Goal: Information Seeking & Learning: Learn about a topic

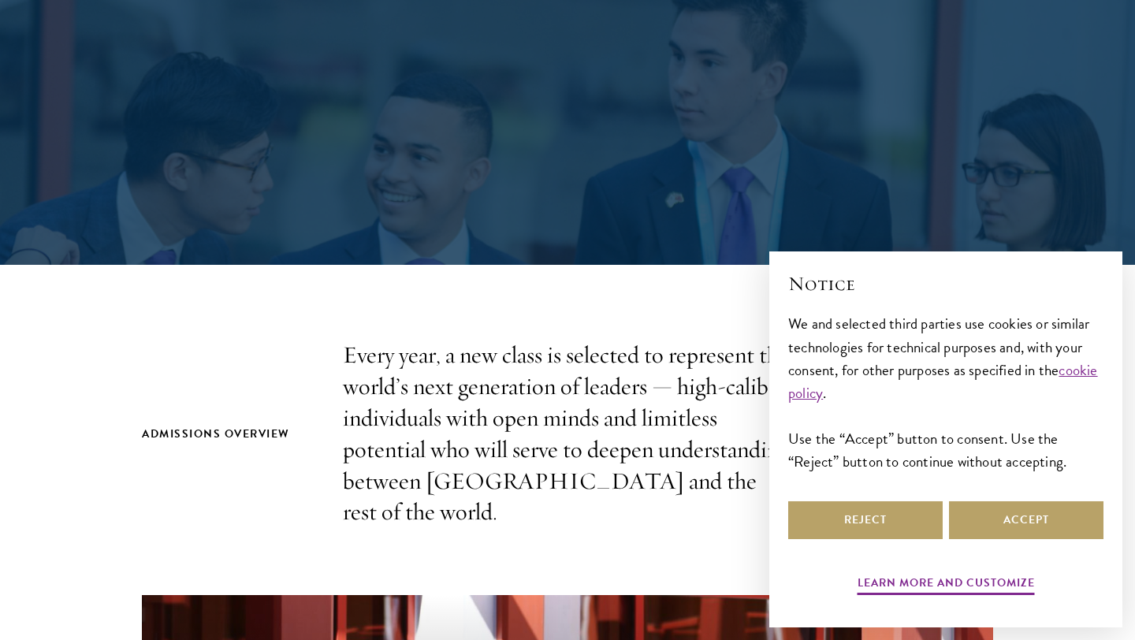
scroll to position [245, 0]
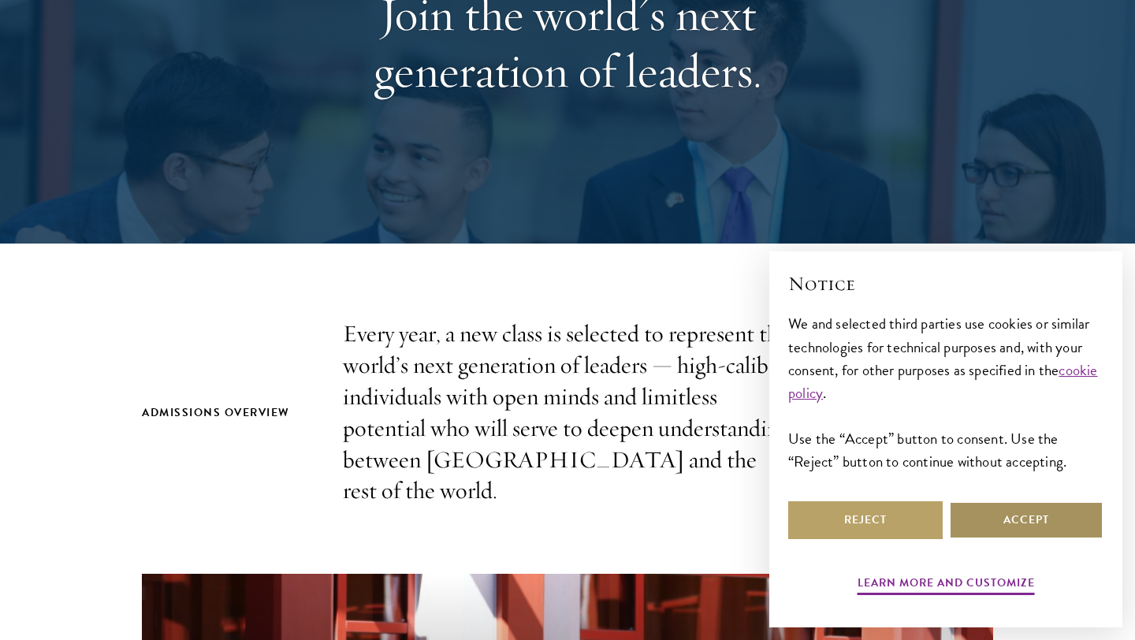
click at [993, 521] on button "Accept" at bounding box center [1026, 520] width 154 height 38
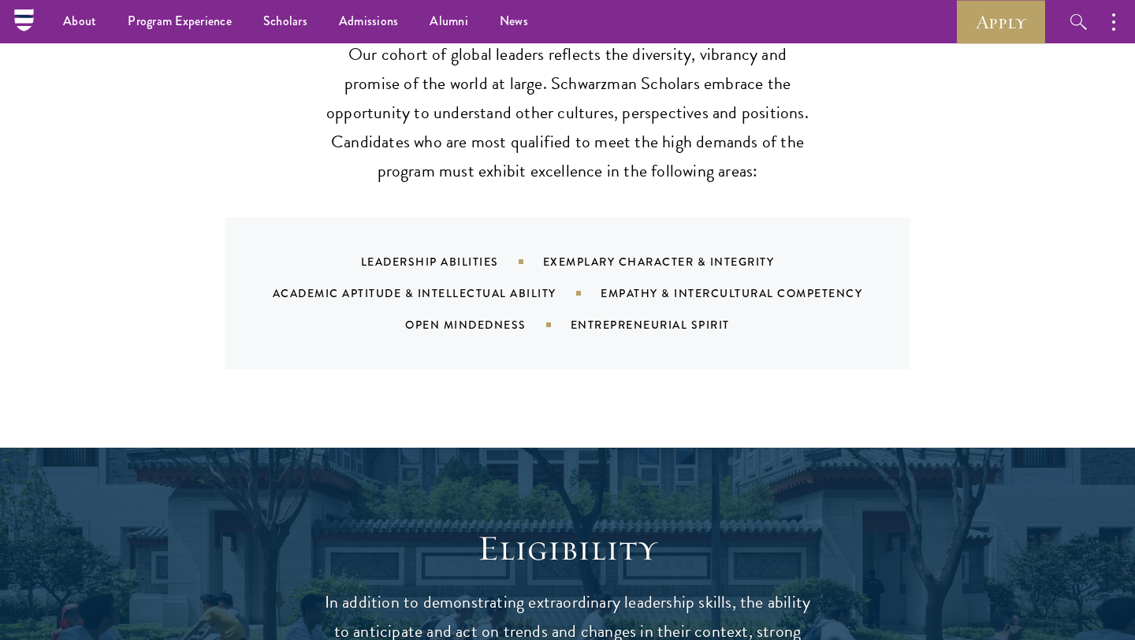
scroll to position [1484, 0]
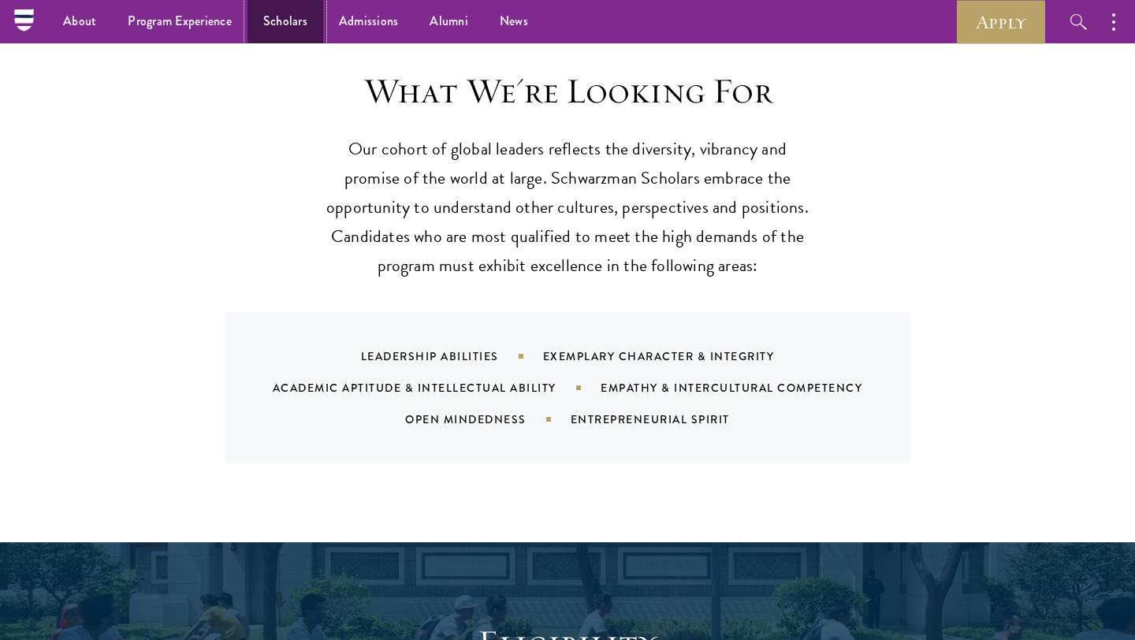
click at [300, 28] on link "Scholars" at bounding box center [286, 21] width 76 height 43
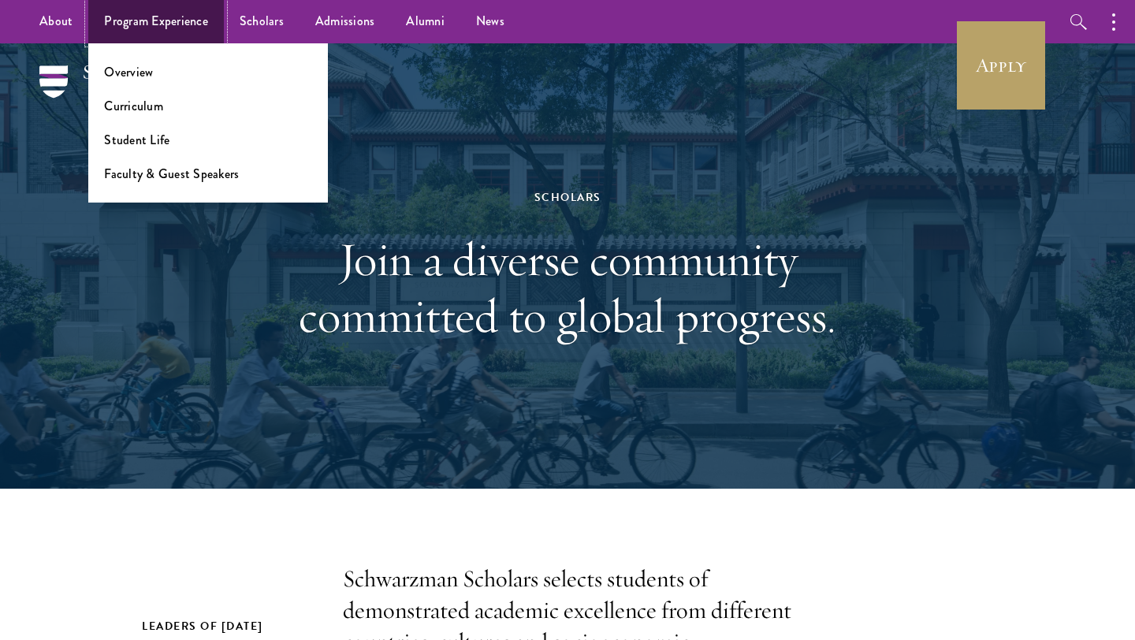
click at [190, 24] on link "Program Experience" at bounding box center [156, 21] width 136 height 43
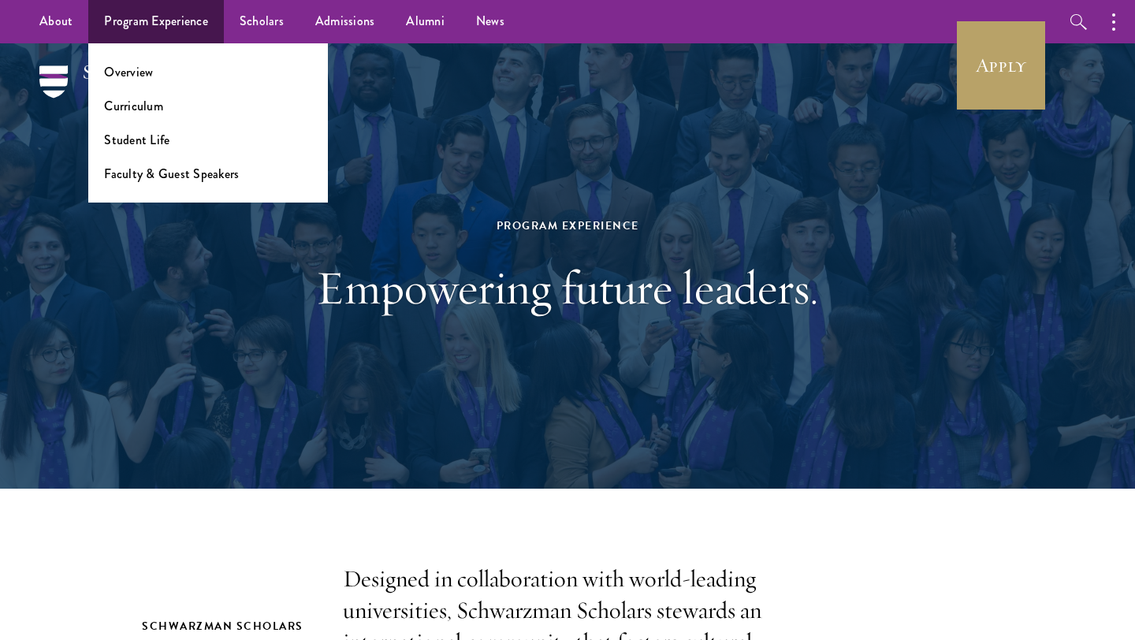
click at [166, 66] on li "Overview" at bounding box center [208, 72] width 208 height 18
click at [106, 80] on link "Overview" at bounding box center [128, 72] width 49 height 18
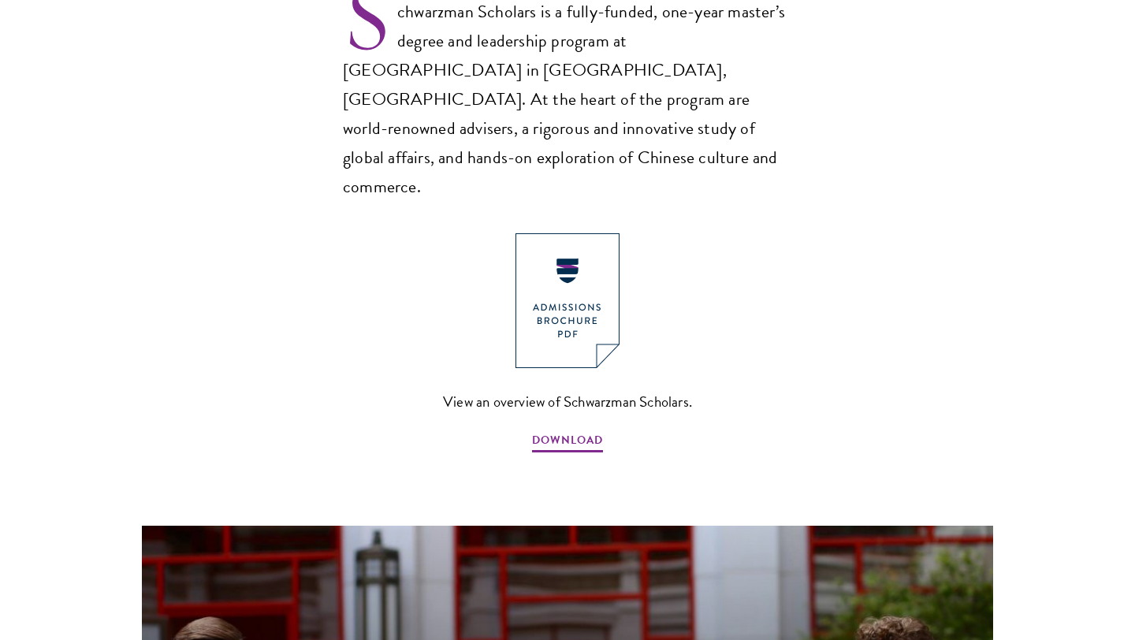
scroll to position [1135, 0]
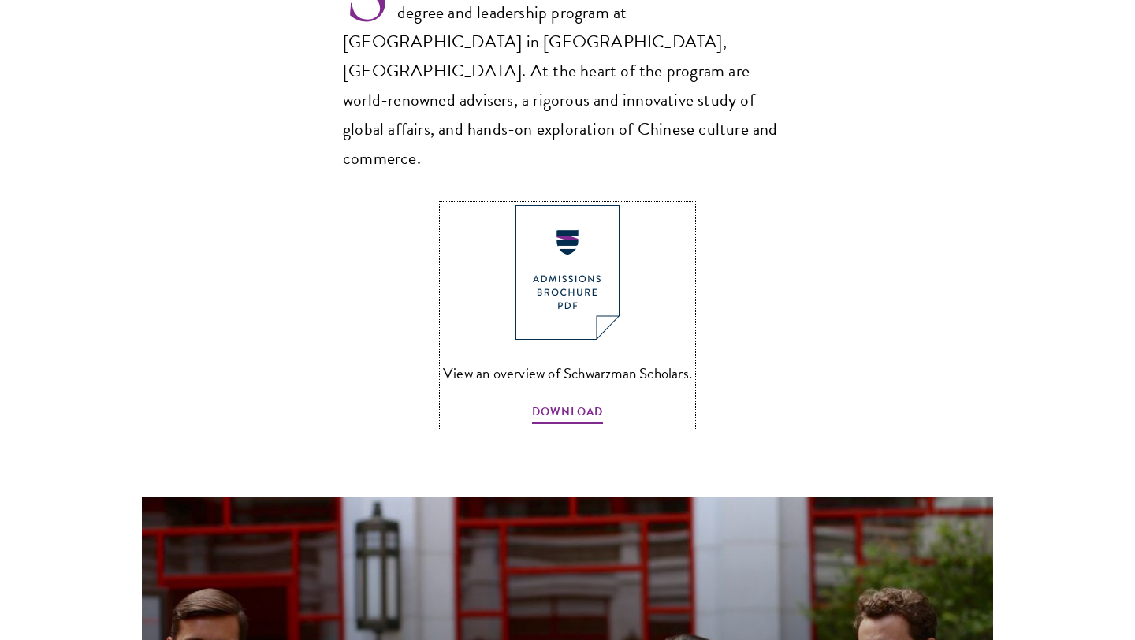
click at [590, 360] on span "View an overview of Schwarzman Scholars." at bounding box center [567, 373] width 249 height 26
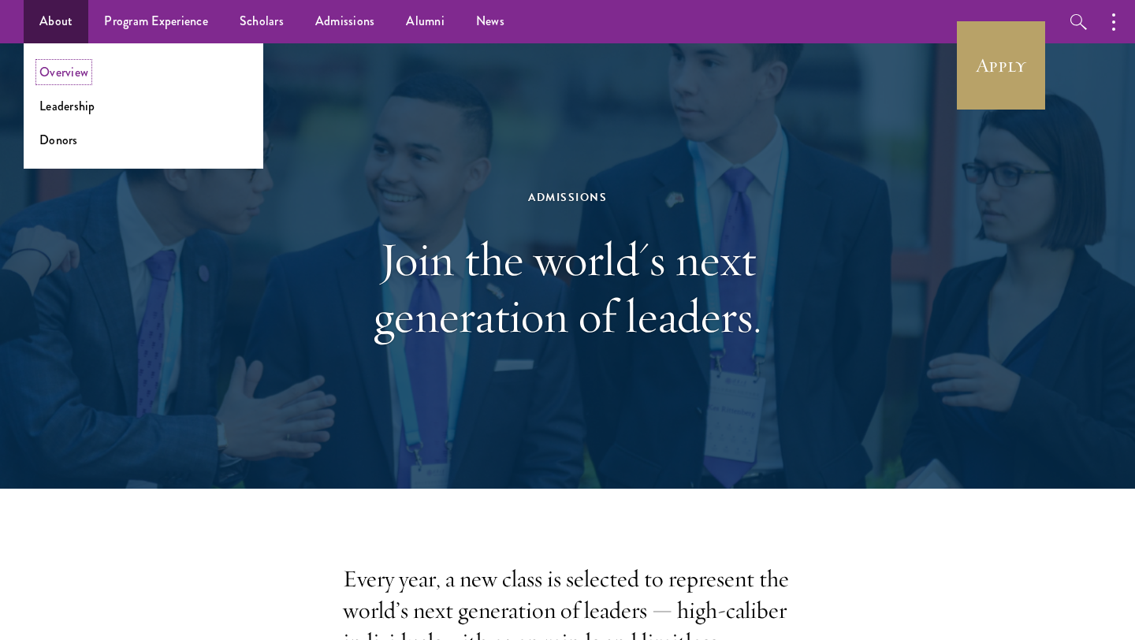
click at [60, 69] on link "Overview" at bounding box center [63, 72] width 49 height 18
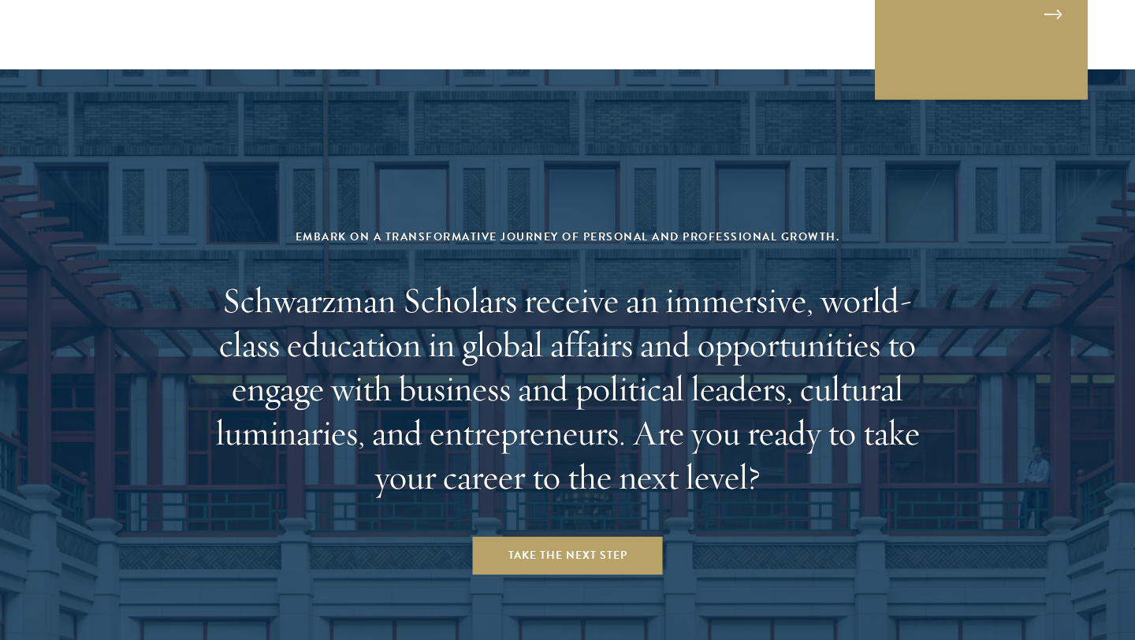
scroll to position [6550, 0]
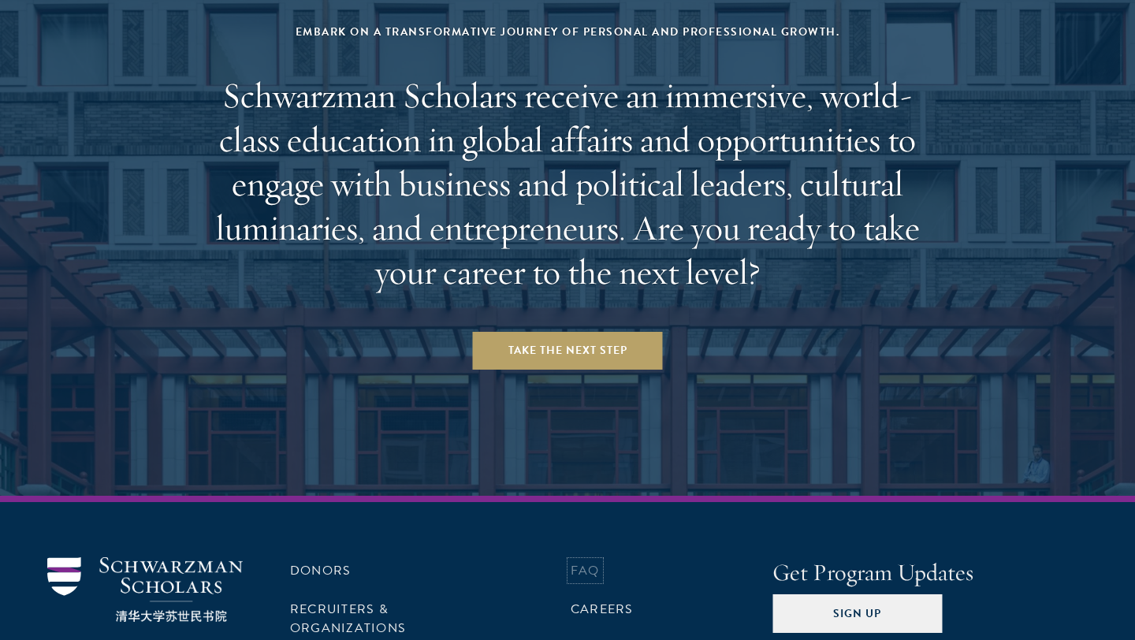
click at [584, 561] on link "FAQ" at bounding box center [585, 570] width 29 height 19
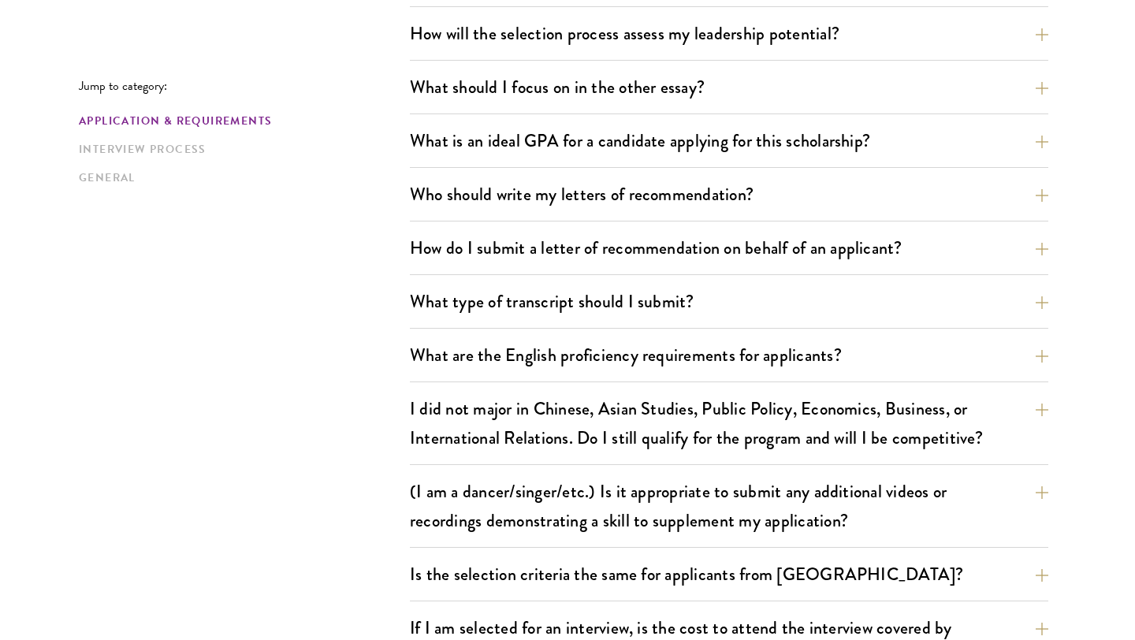
scroll to position [1007, 0]
click at [489, 102] on button "What should I focus on in the other essay?" at bounding box center [741, 86] width 638 height 35
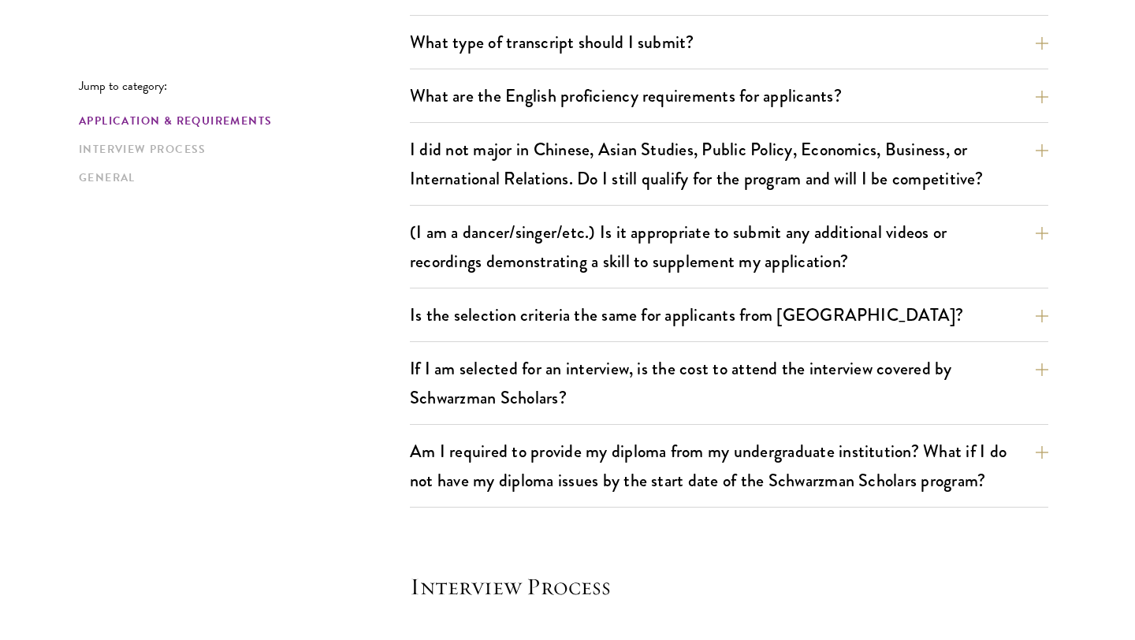
scroll to position [1491, 0]
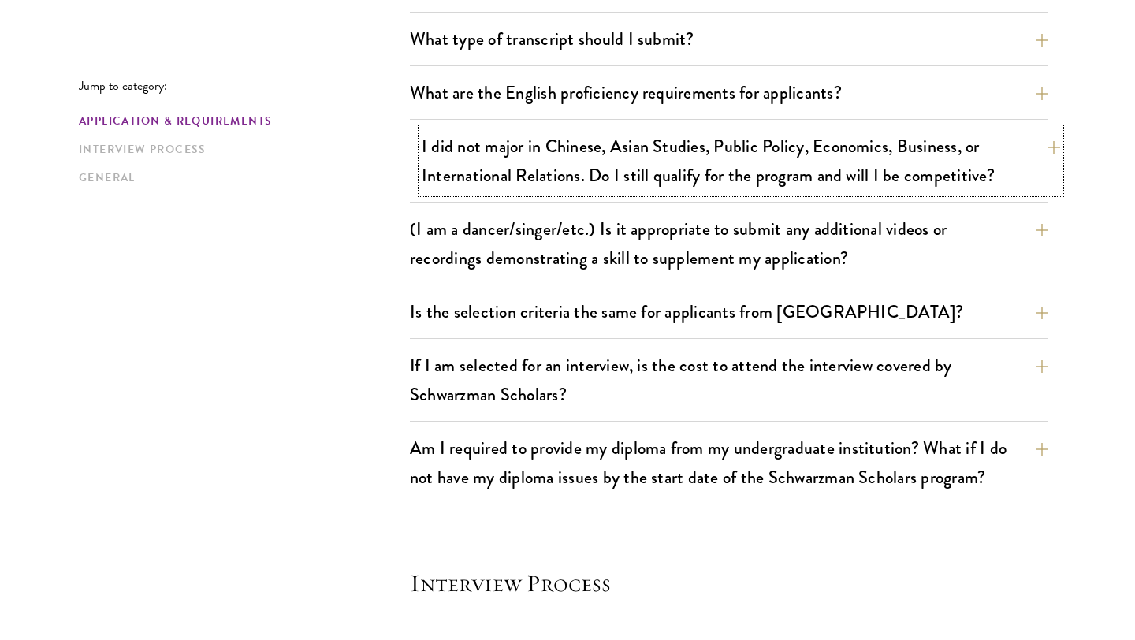
click at [478, 152] on button "I did not major in Chinese, Asian Studies, Public Policy, Economics, Business, …" at bounding box center [741, 160] width 638 height 65
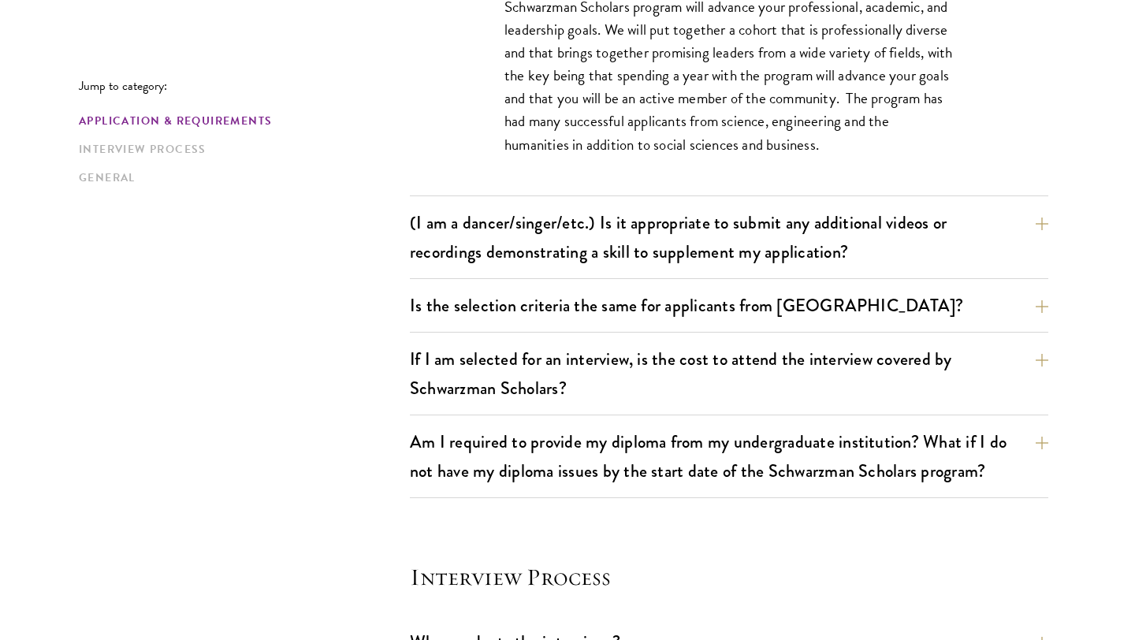
scroll to position [1549, 0]
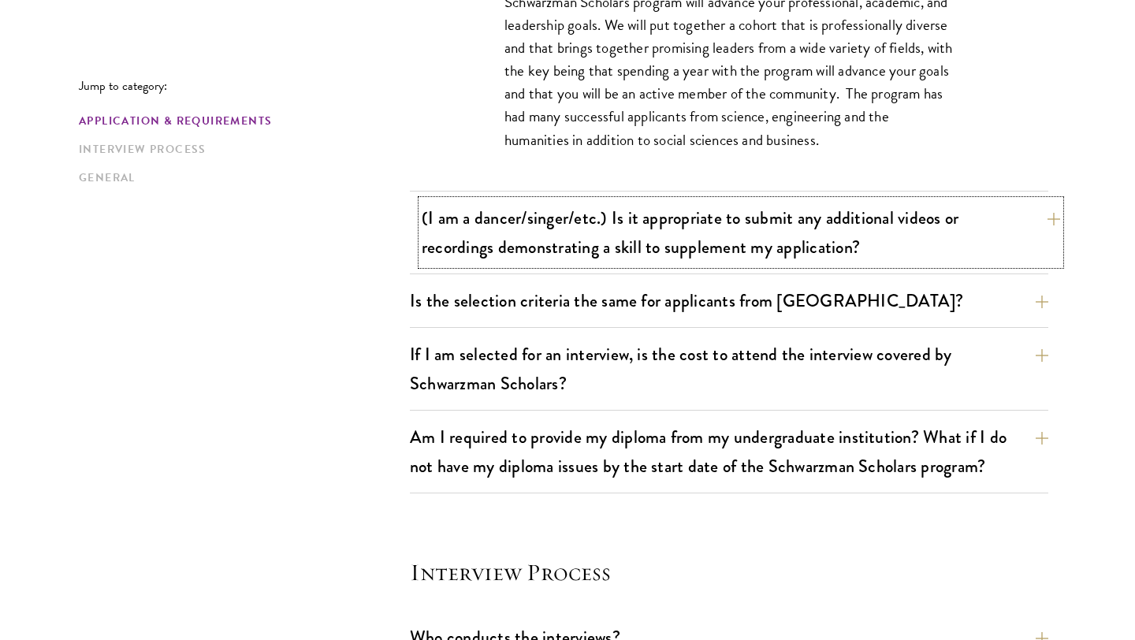
click at [441, 253] on button "(I am a dancer/singer/etc.) Is it appropriate to submit any additional videos o…" at bounding box center [741, 232] width 638 height 65
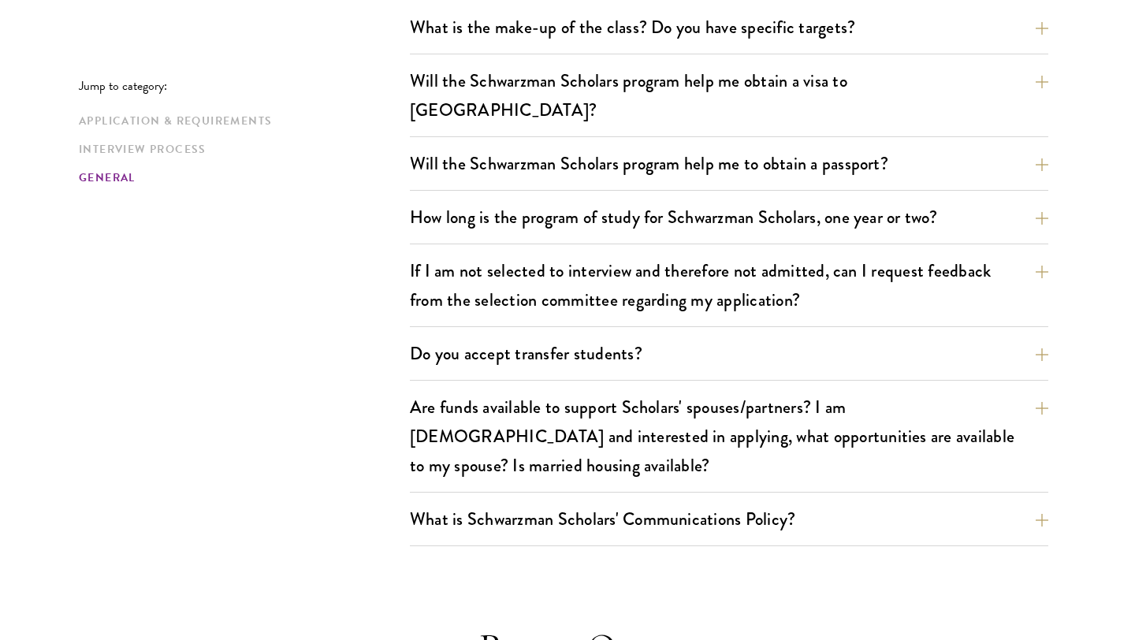
scroll to position [2552, 0]
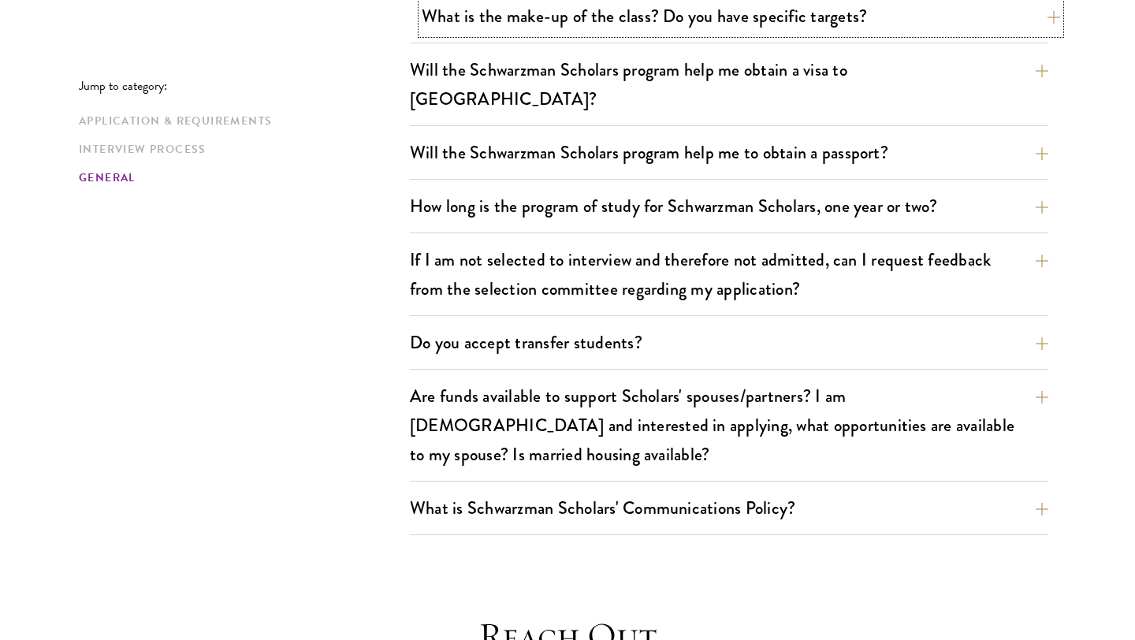
click at [496, 15] on button "What is the make-up of the class? Do you have specific targets?" at bounding box center [741, 15] width 638 height 35
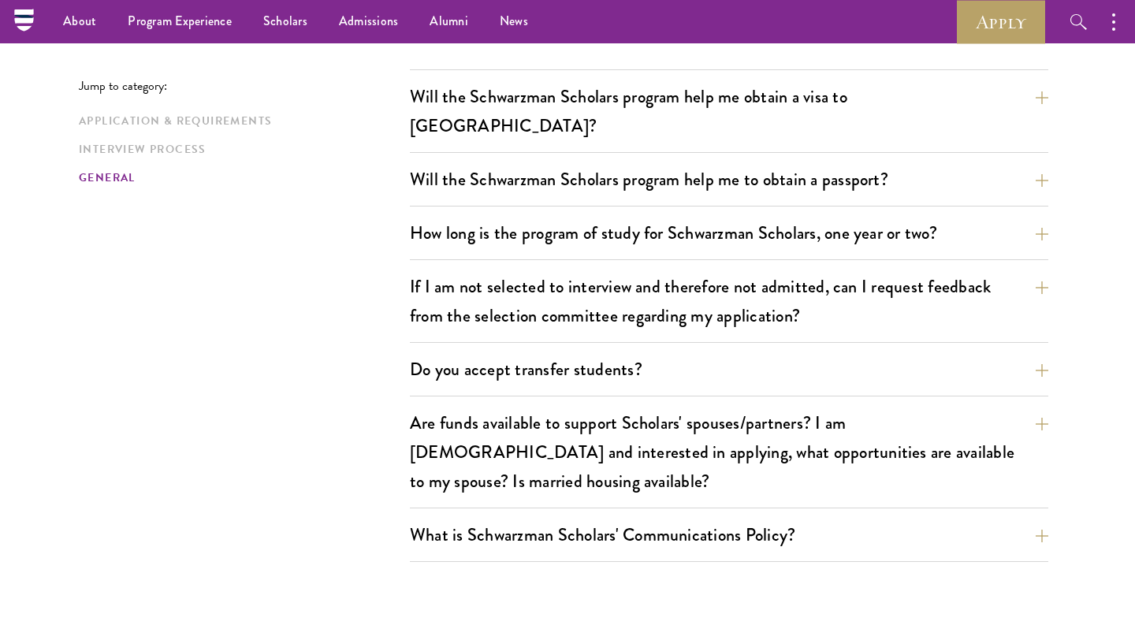
scroll to position [2684, 0]
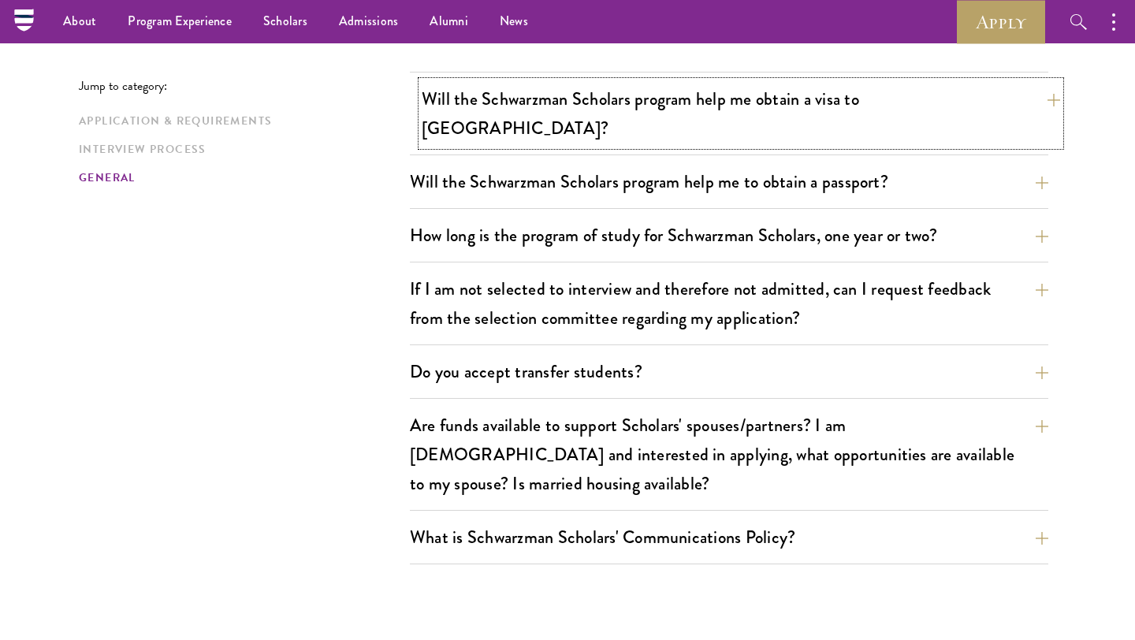
click at [534, 106] on button "Will the Schwarzman Scholars program help me obtain a visa to China?" at bounding box center [741, 113] width 638 height 65
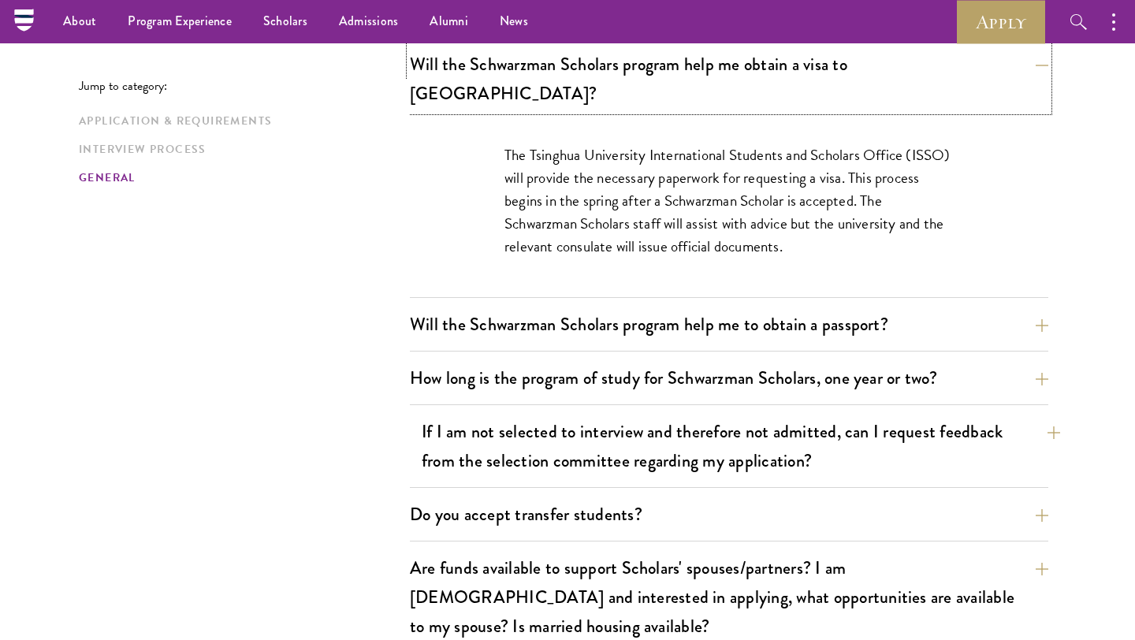
scroll to position [2292, 0]
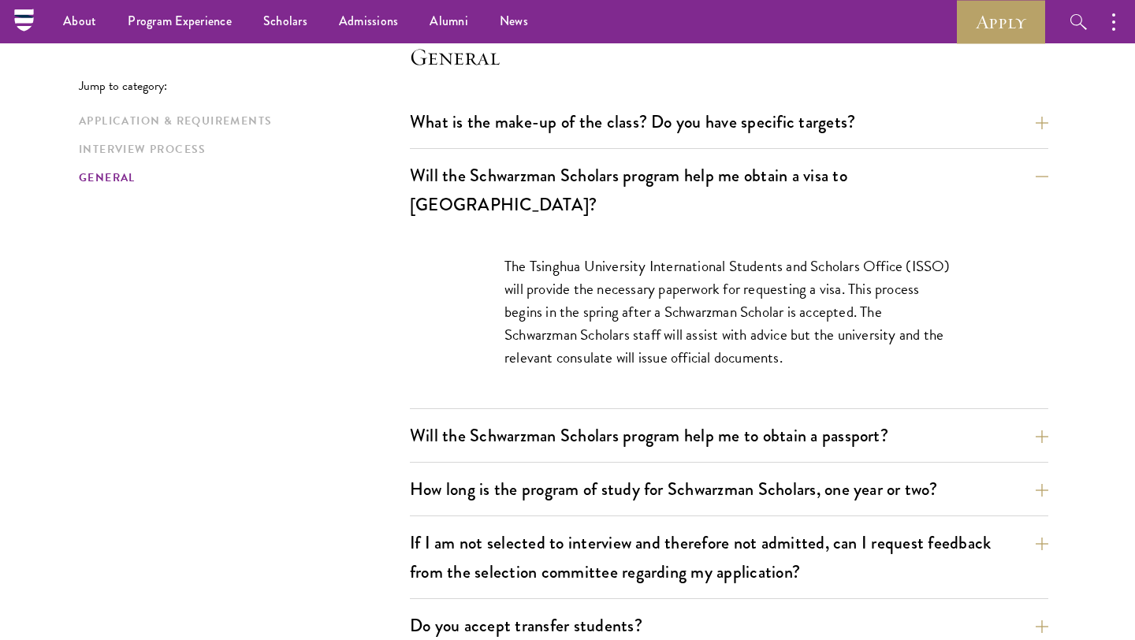
click at [430, 281] on div "The Tsinghua University International Students and Scholars Office (ISSO) will …" at bounding box center [729, 319] width 638 height 177
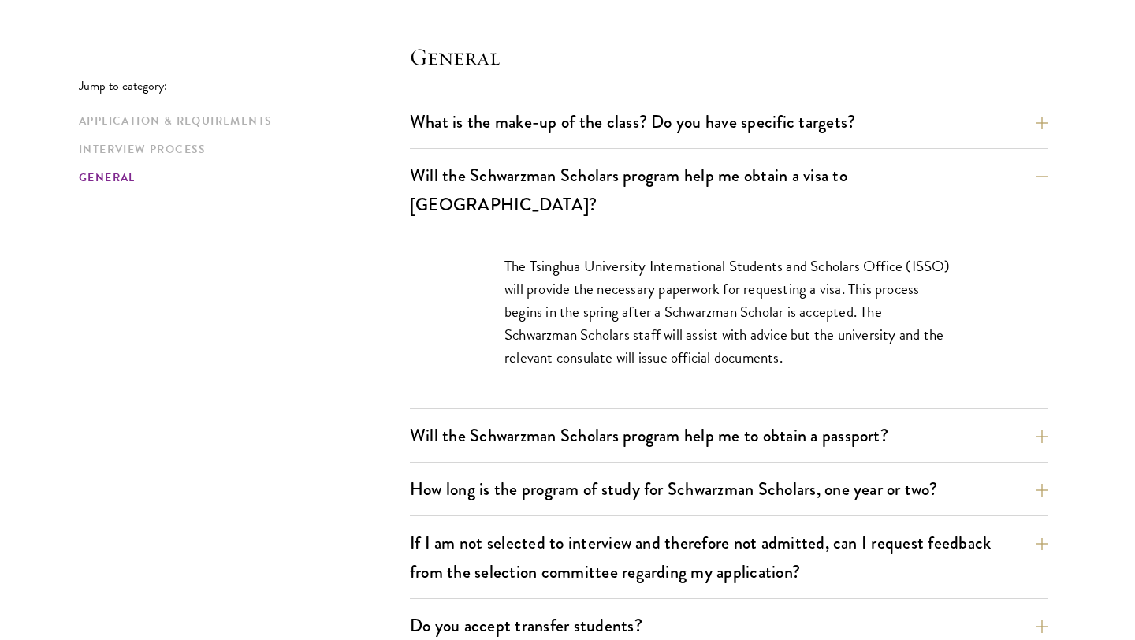
scroll to position [2621, 0]
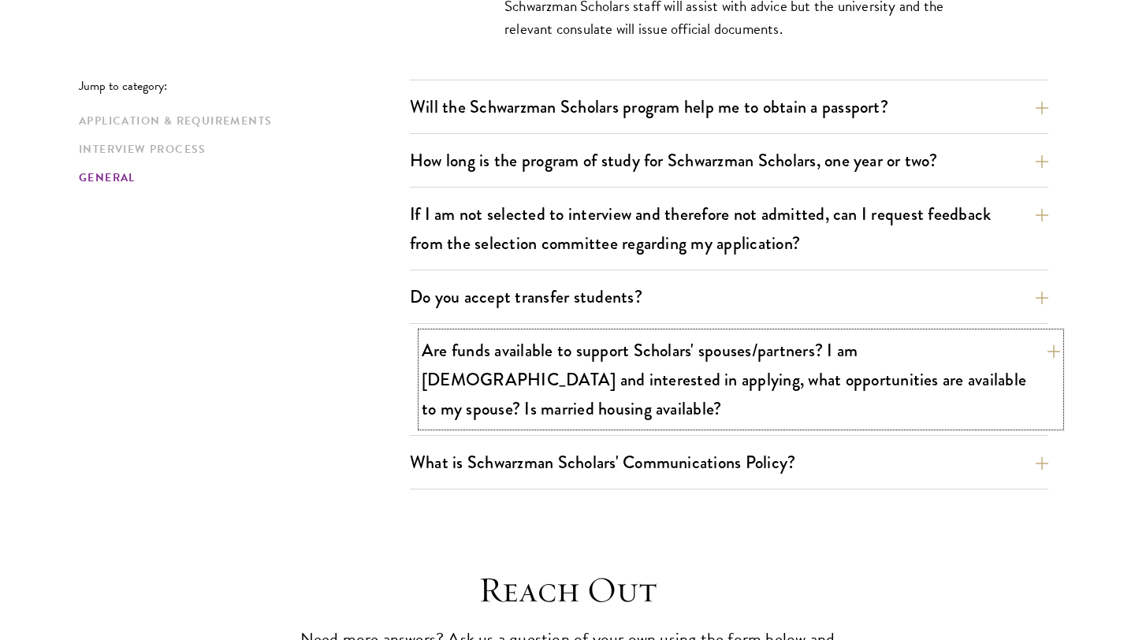
click at [438, 333] on button "Are funds available to support Scholars' spouses/partners? I am married and int…" at bounding box center [741, 380] width 638 height 94
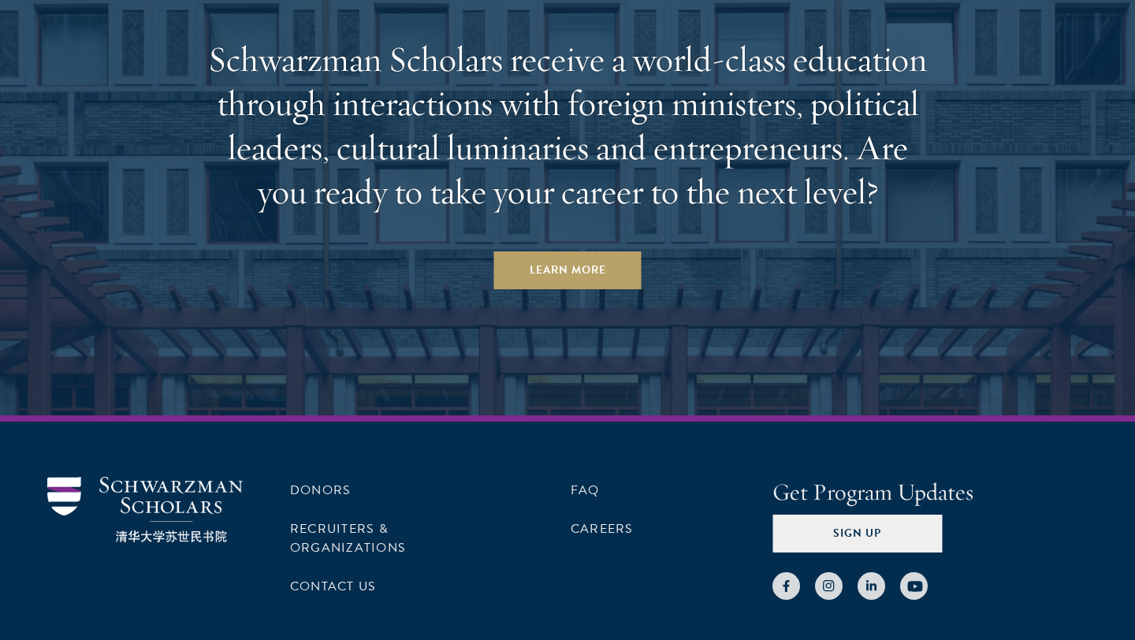
scroll to position [4385, 0]
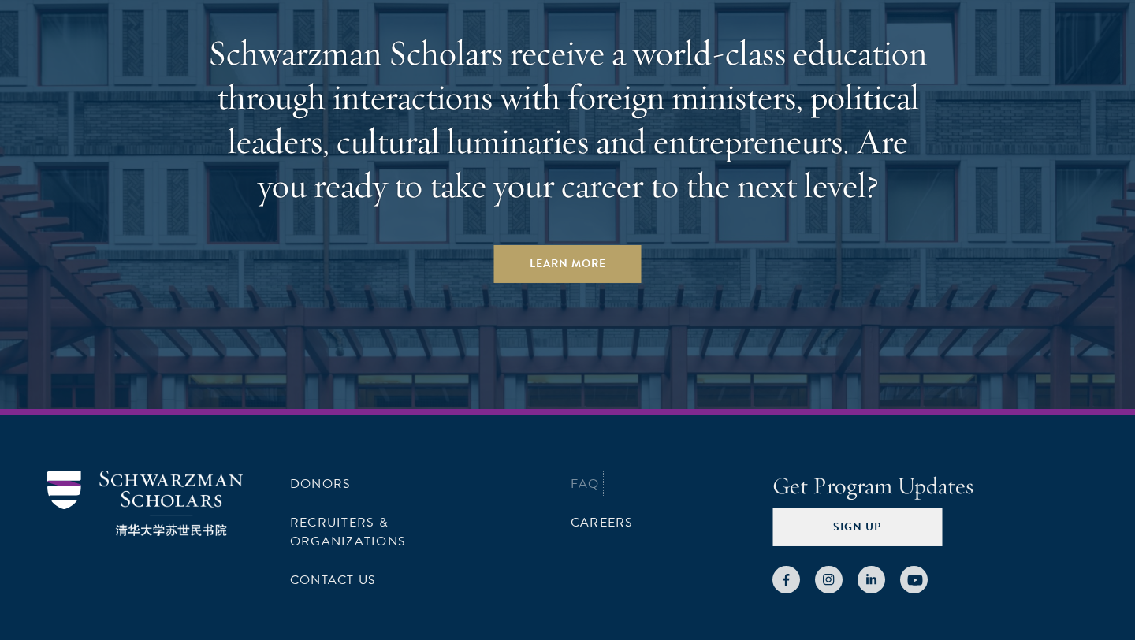
click at [582, 475] on link "FAQ" at bounding box center [585, 484] width 29 height 19
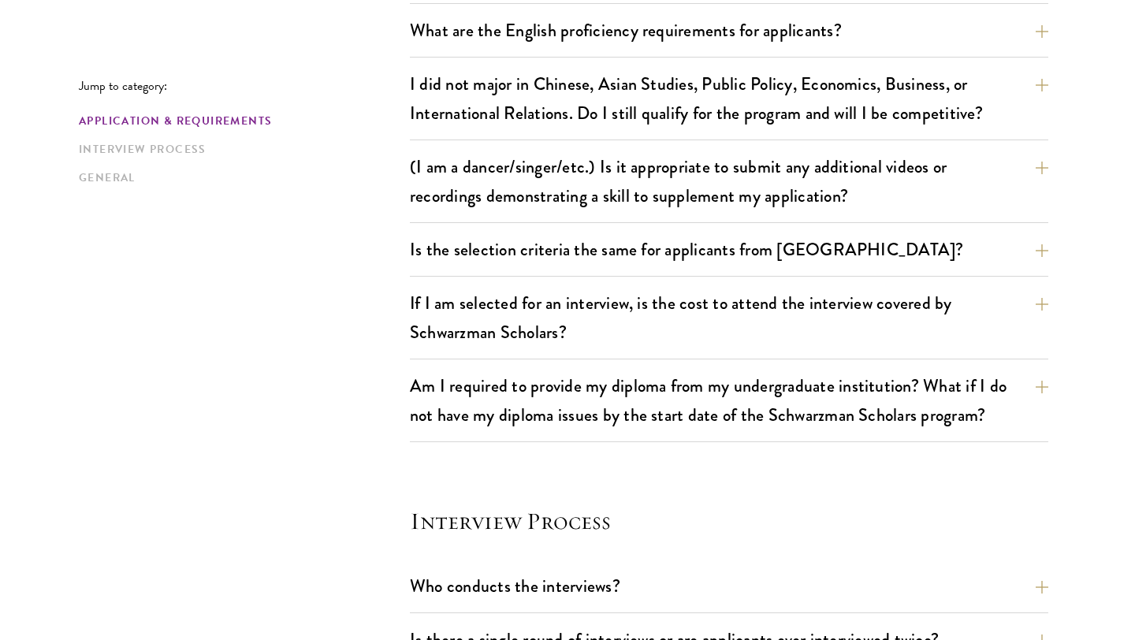
scroll to position [1333, 0]
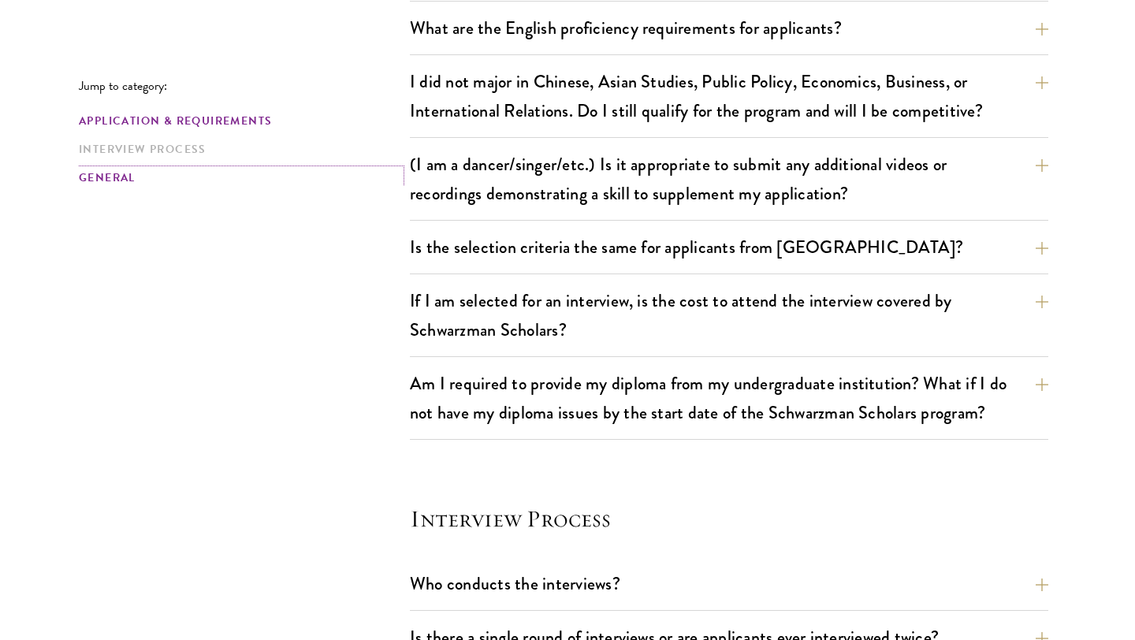
click at [122, 173] on link "General" at bounding box center [240, 177] width 322 height 17
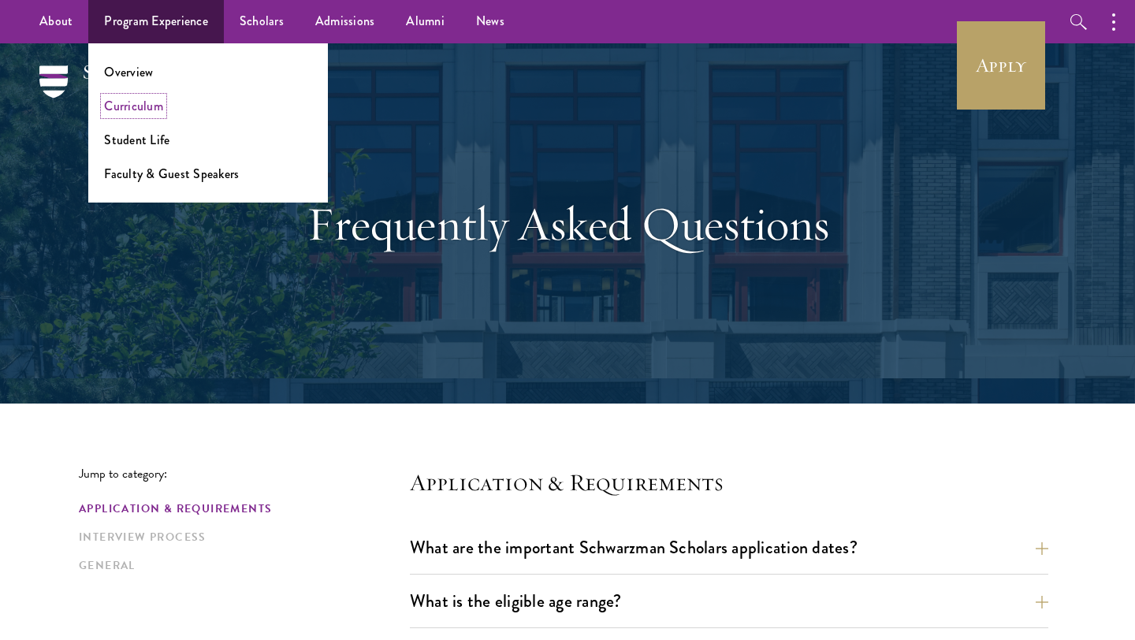
click at [139, 113] on link "Curriculum" at bounding box center [133, 106] width 59 height 18
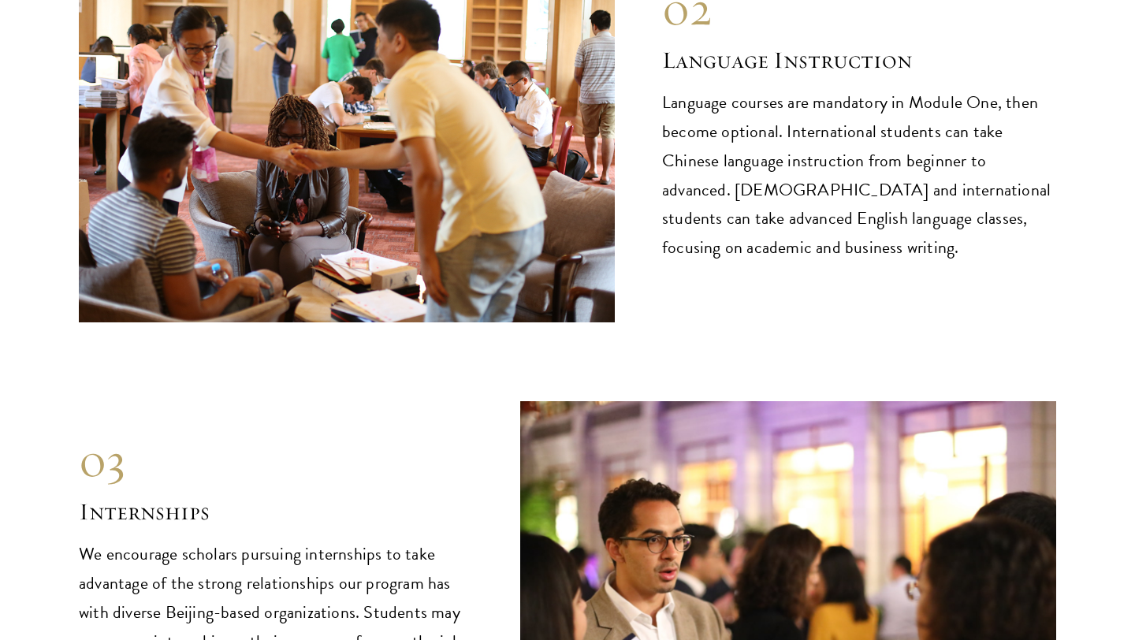
scroll to position [7749, 0]
